Goal: Information Seeking & Learning: Learn about a topic

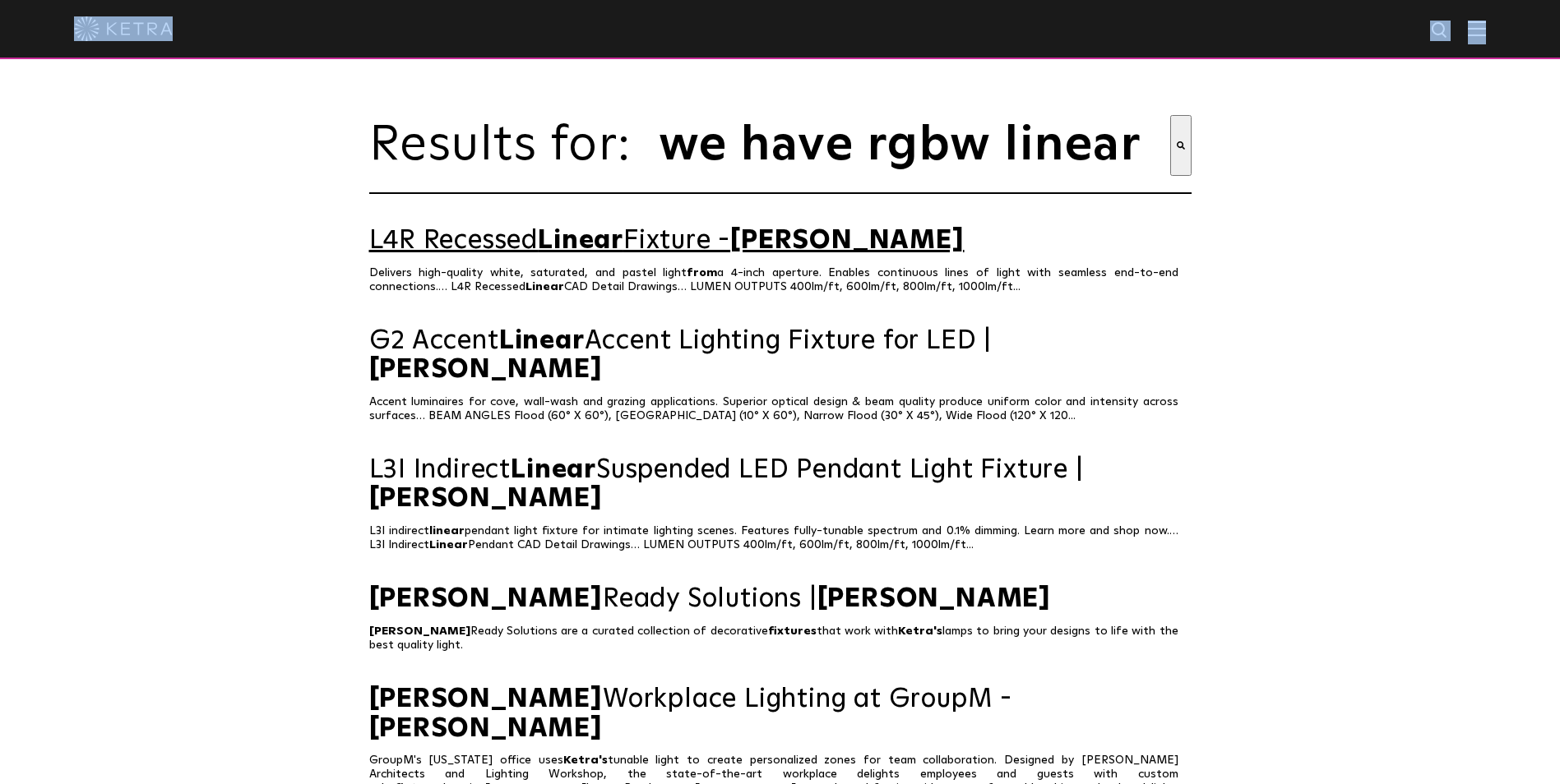
click at [489, 252] on link "L4R Recessed Linear Fixture - Ketra" at bounding box center [780, 241] width 823 height 28
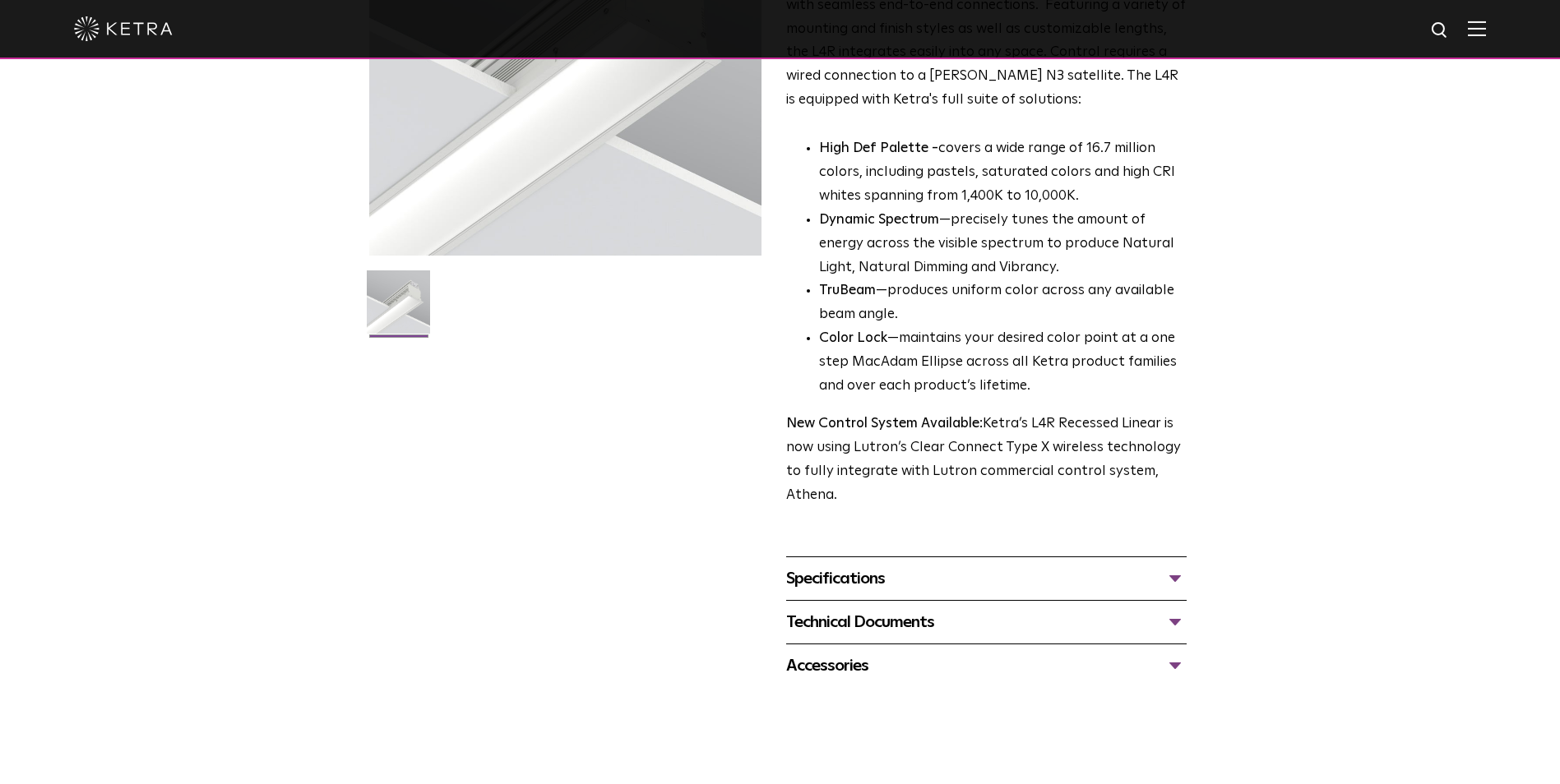
scroll to position [411, 0]
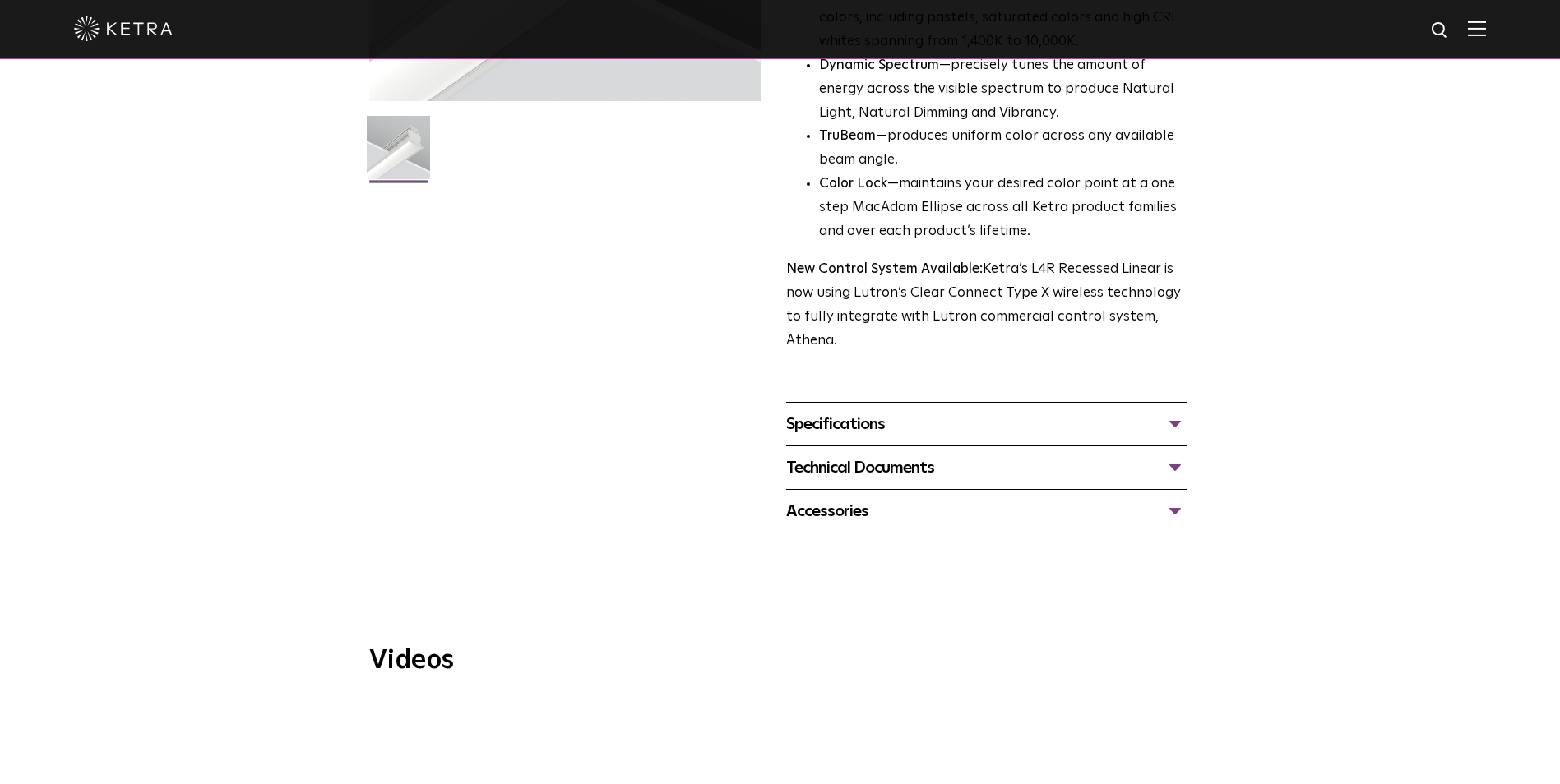
click at [1176, 440] on div "Specifications LUMEN OUTPUTS 400lm/ft, 600lm/ft, 800lm/ft, 1000lm/ft HOUSING CO…" at bounding box center [986, 424] width 401 height 44
click at [1172, 428] on div "Specifications" at bounding box center [986, 423] width 401 height 26
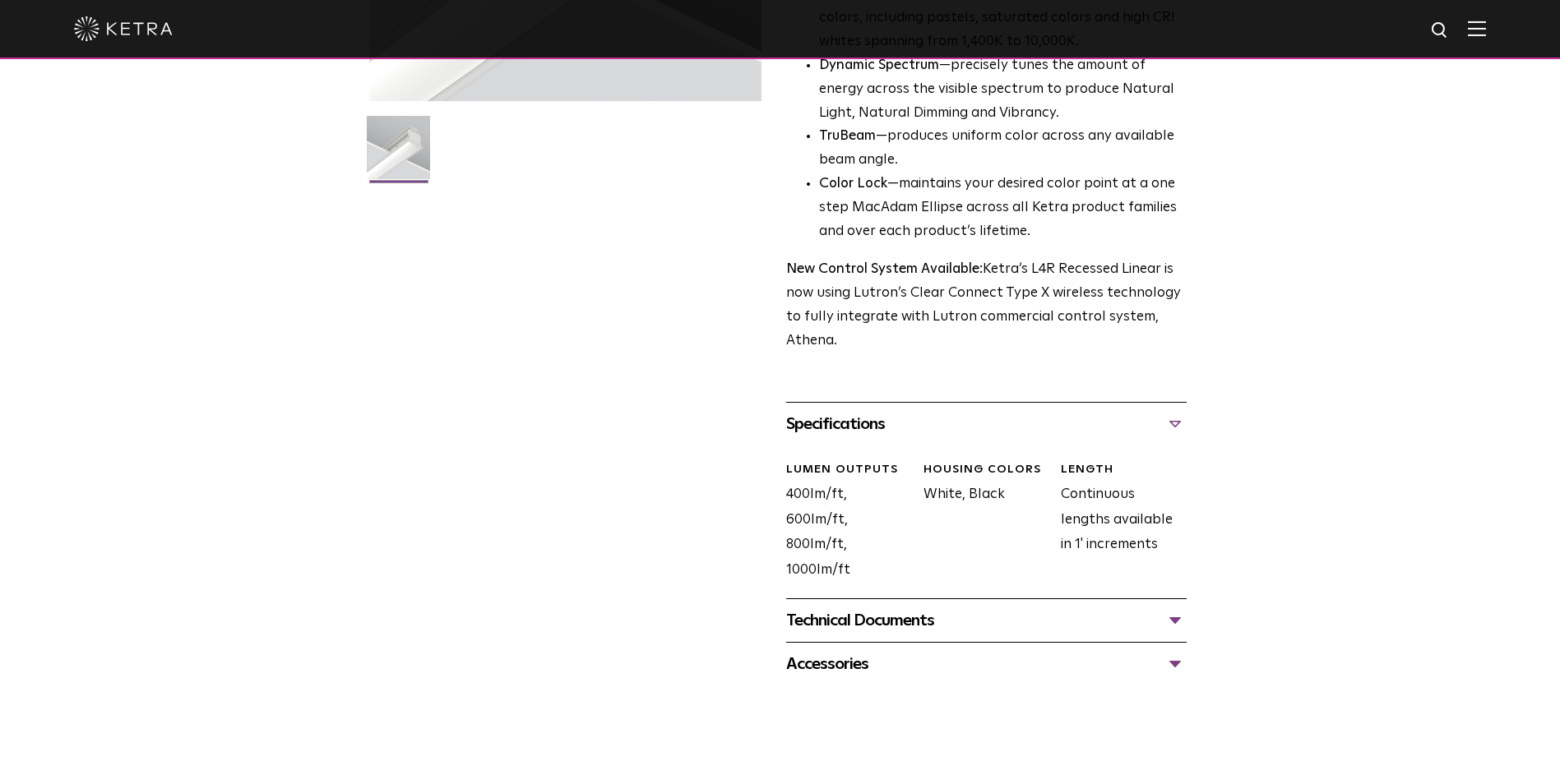
click at [1167, 624] on div "Technical Documents" at bounding box center [986, 620] width 401 height 26
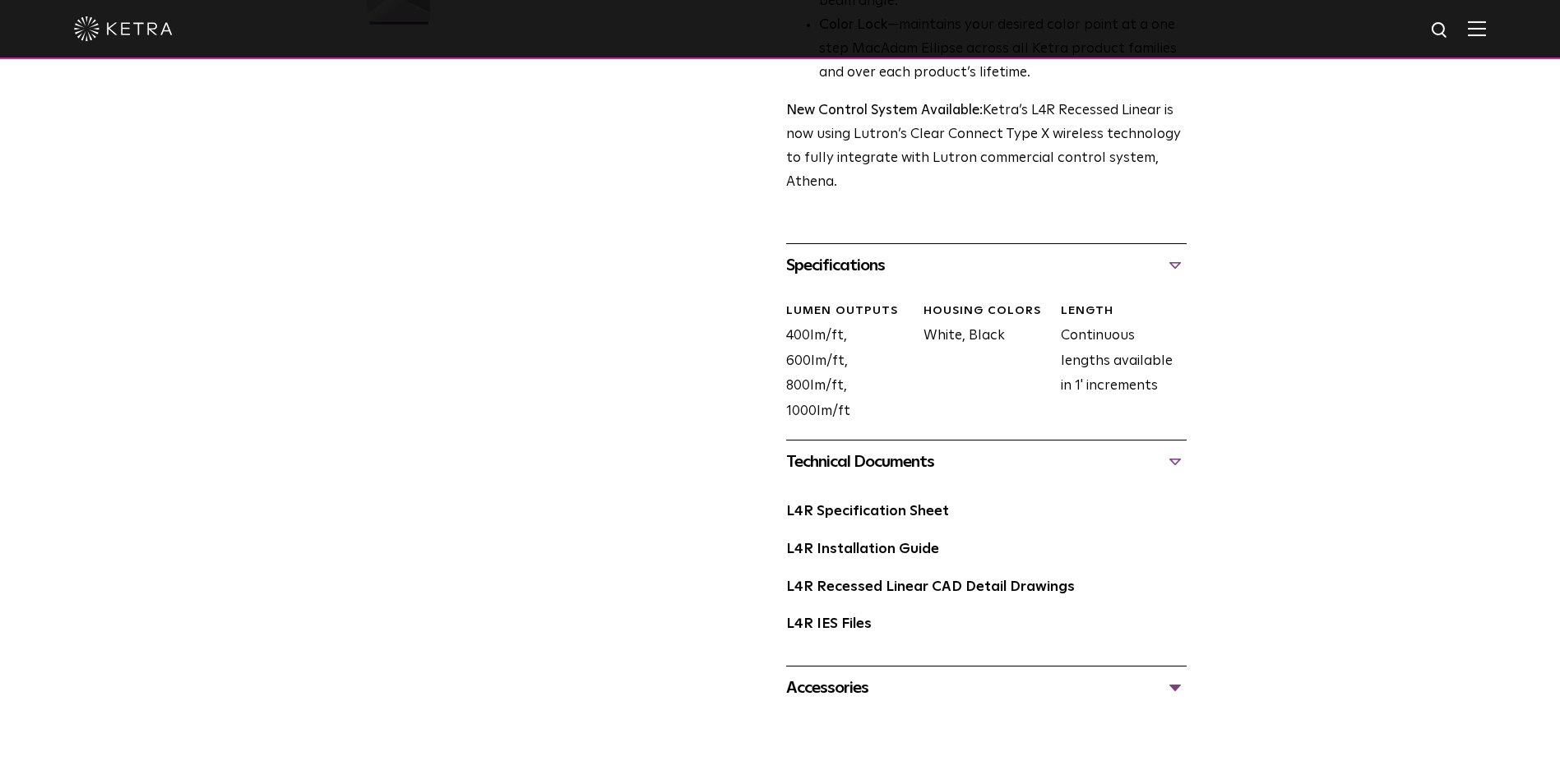
scroll to position [576, 0]
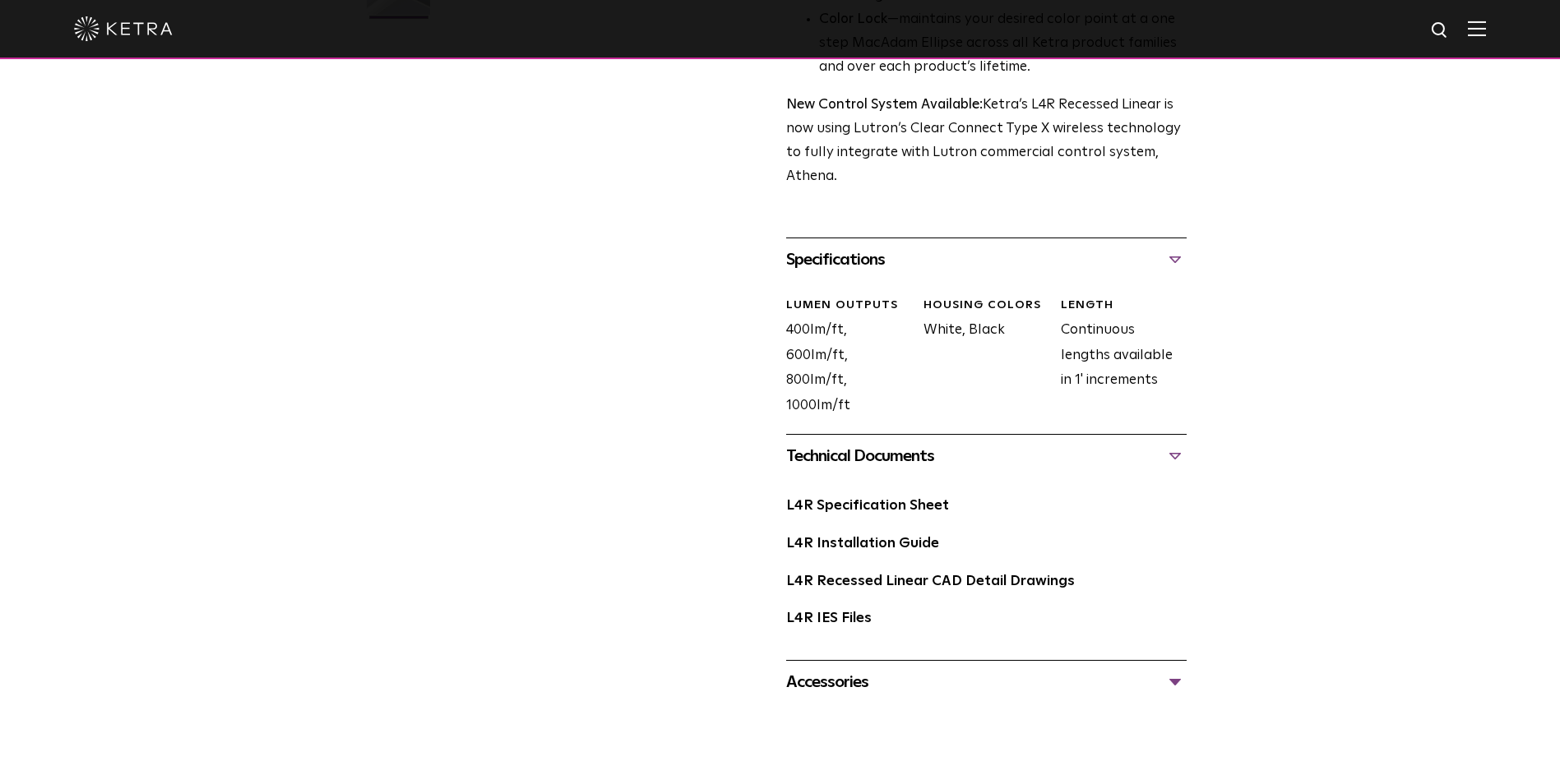
drag, startPoint x: 1164, startPoint y: 707, endPoint x: 1171, endPoint y: 698, distance: 11.4
click at [1164, 706] on div at bounding box center [780, 724] width 1560 height 41
click at [1193, 690] on div "L4R Recessed Linear Availability: Commercial Ketra’s L4R recessed linear enable…" at bounding box center [781, 125] width 855 height 1160
click at [1180, 687] on div "Accessories" at bounding box center [986, 682] width 401 height 26
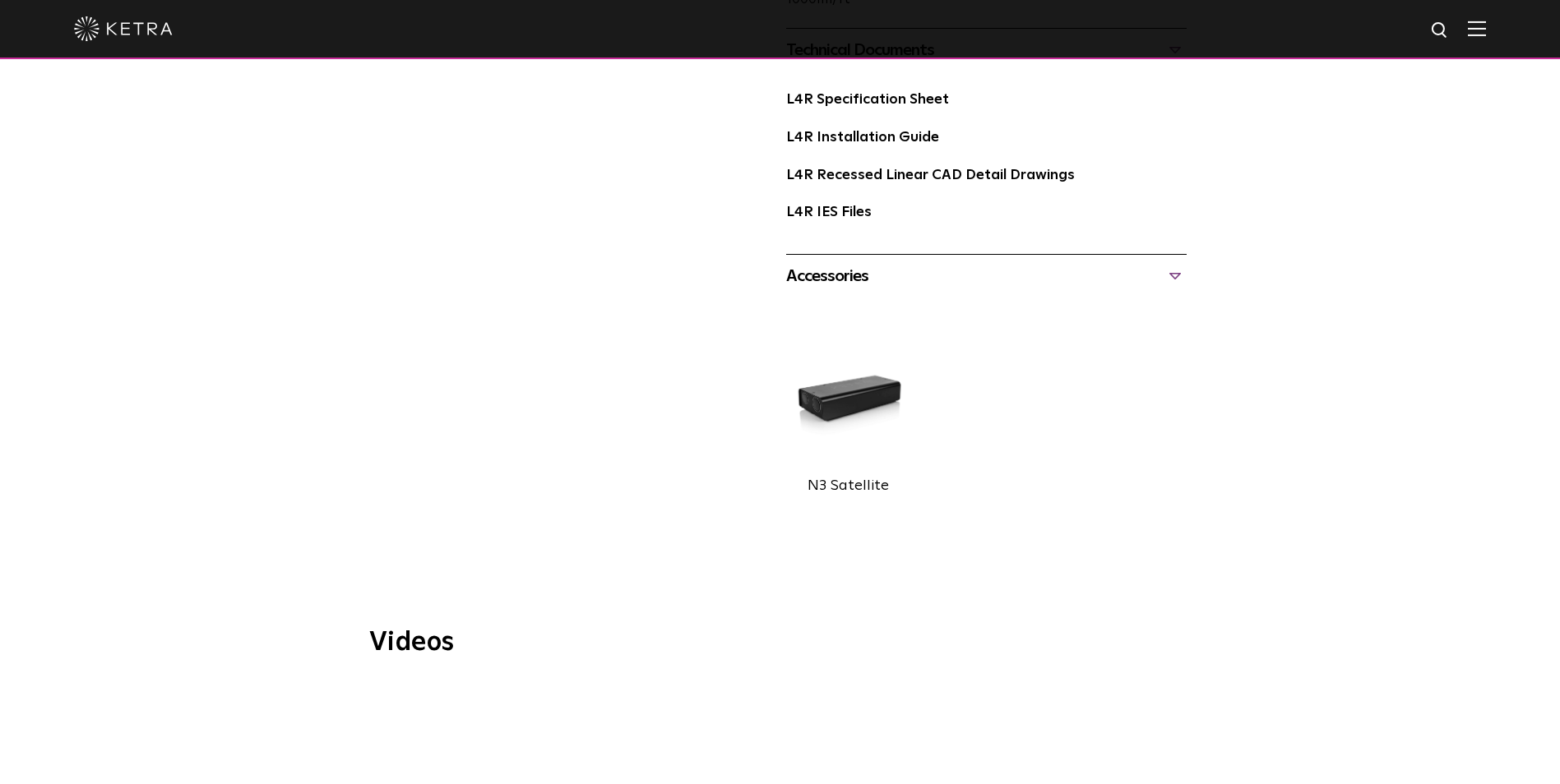
scroll to position [986, 0]
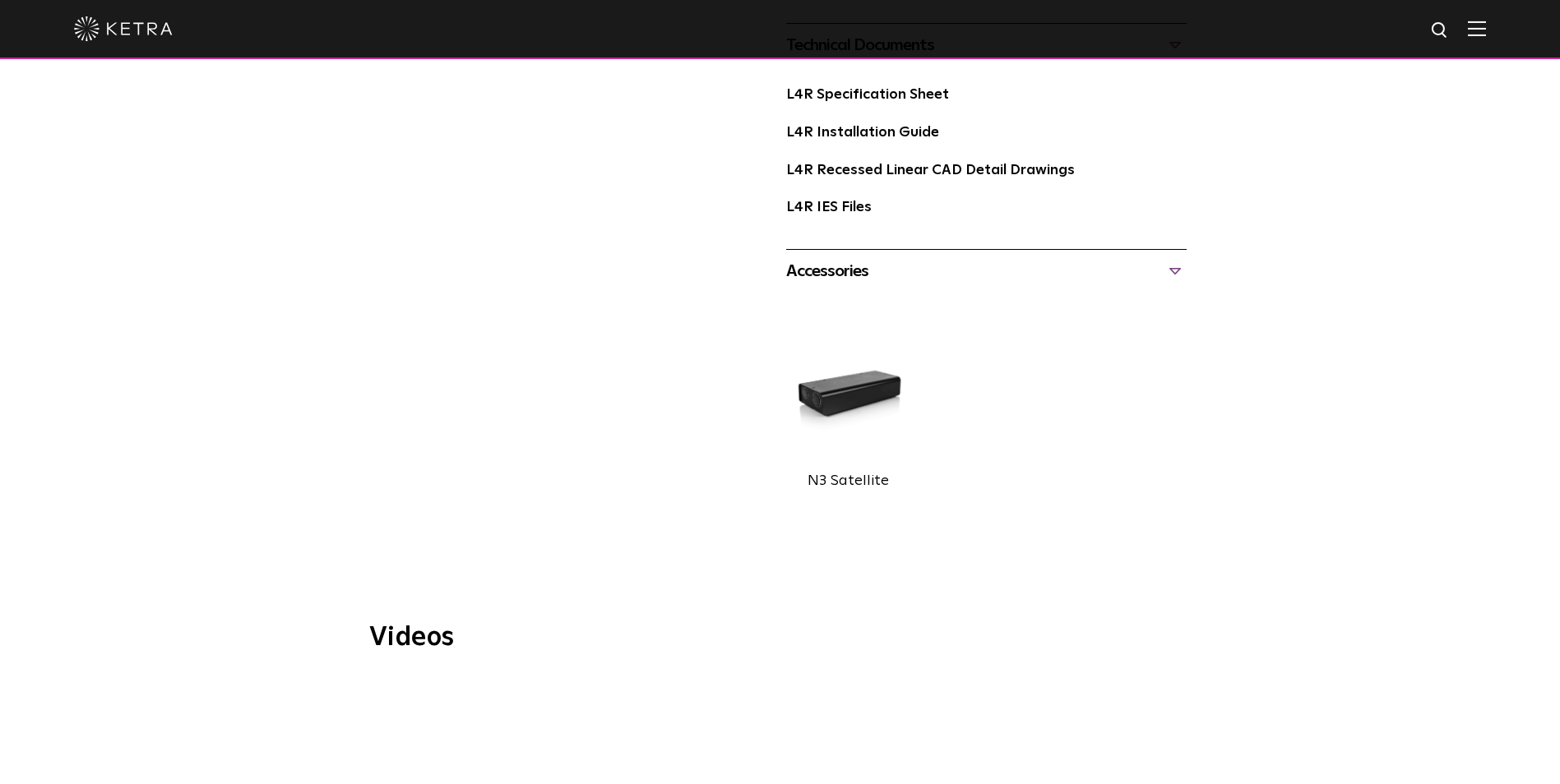
click at [1178, 273] on div "Accessories" at bounding box center [986, 271] width 401 height 26
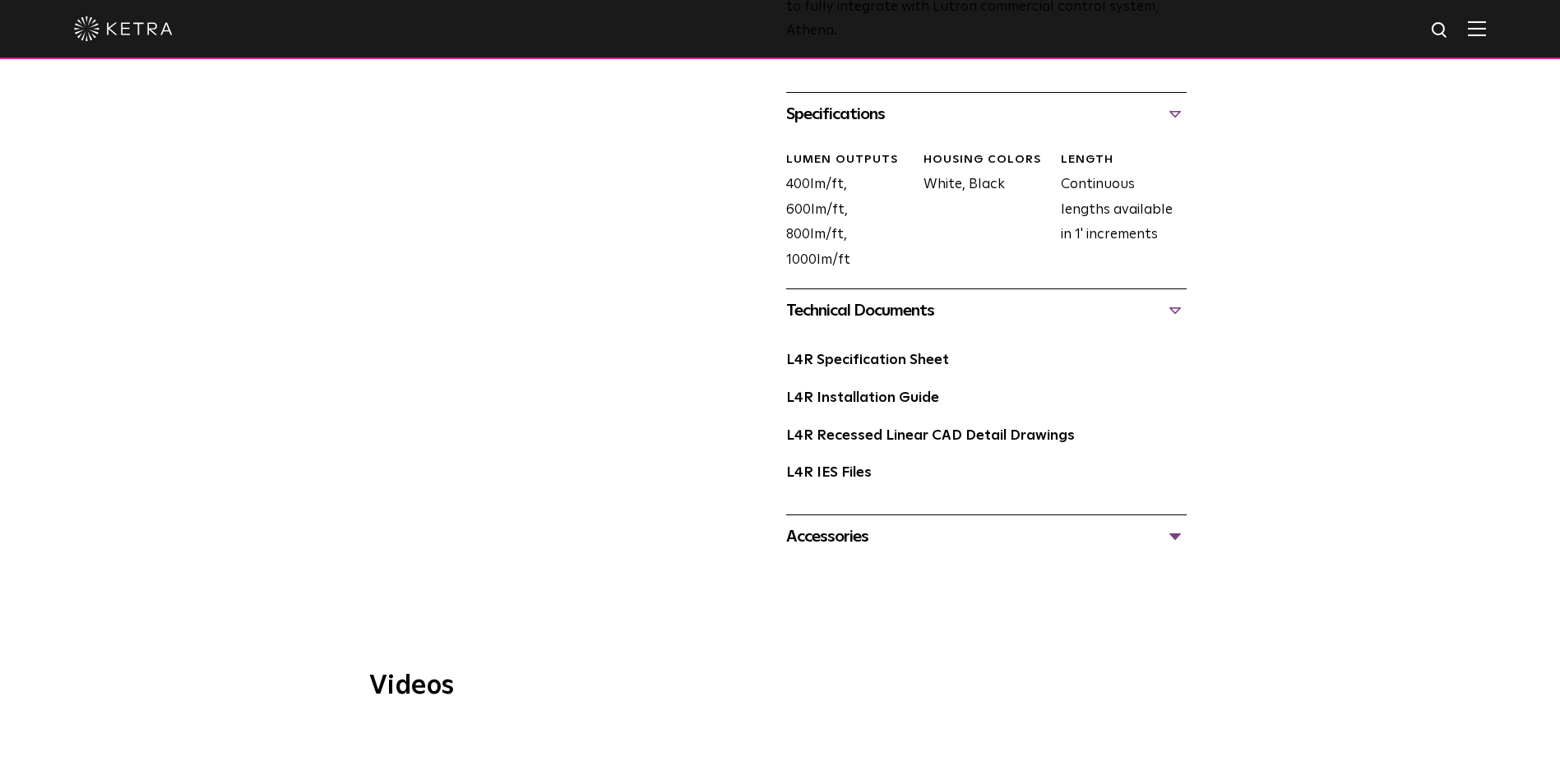
scroll to position [576, 0]
